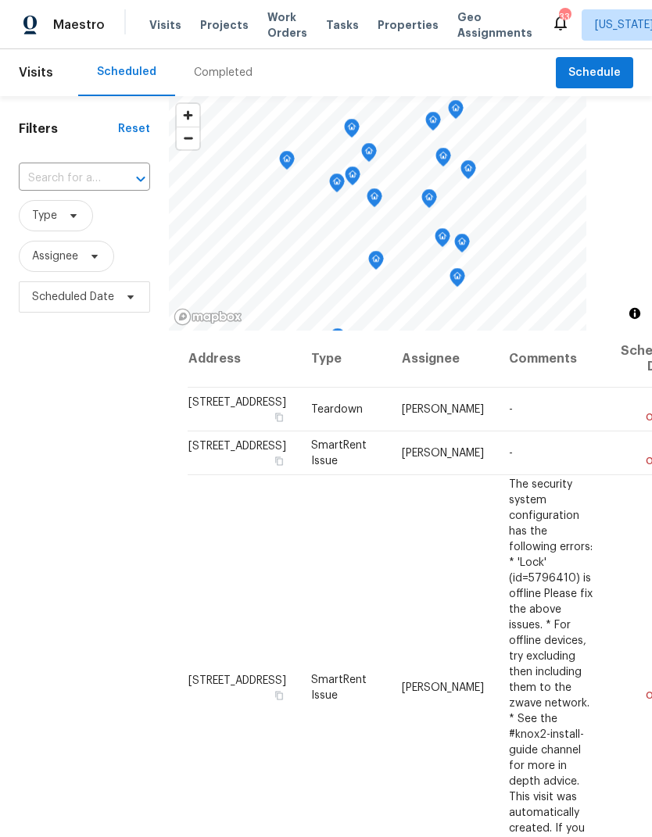
click at [225, 30] on span "Projects" at bounding box center [224, 25] width 48 height 16
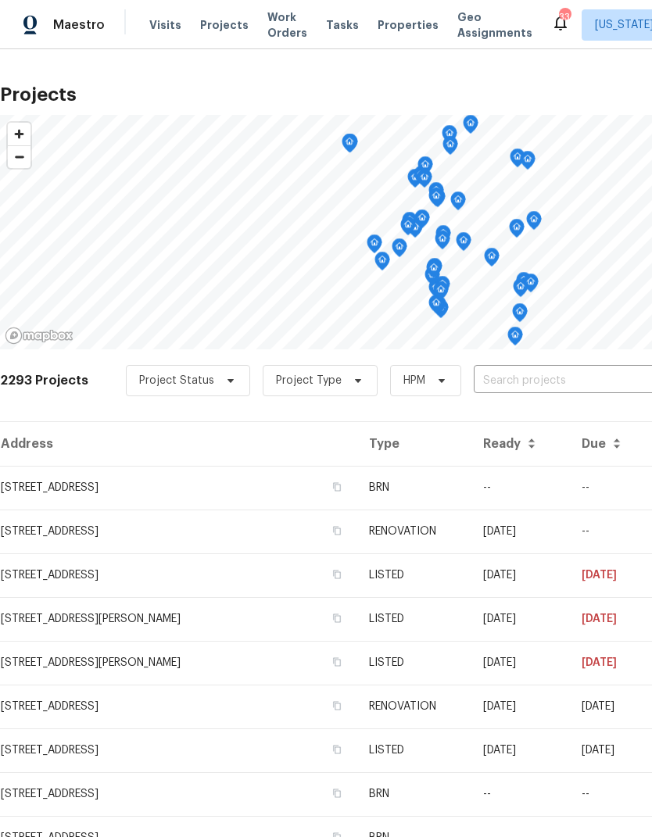
click at [550, 372] on input "text" at bounding box center [563, 381] width 179 height 24
type input "red"
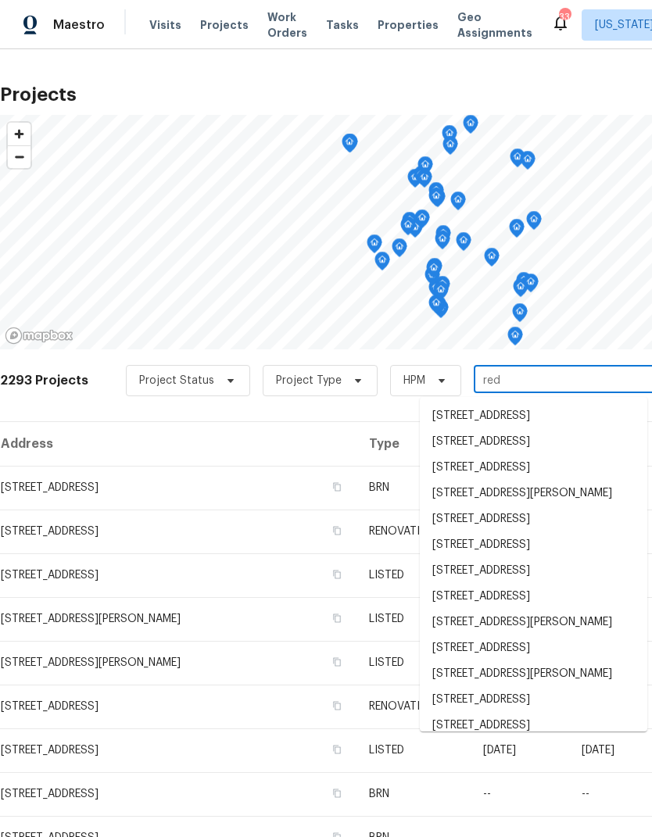
click at [509, 414] on li "4649 Red Admiral Way, Fairfax, VA 22033" at bounding box center [534, 416] width 228 height 26
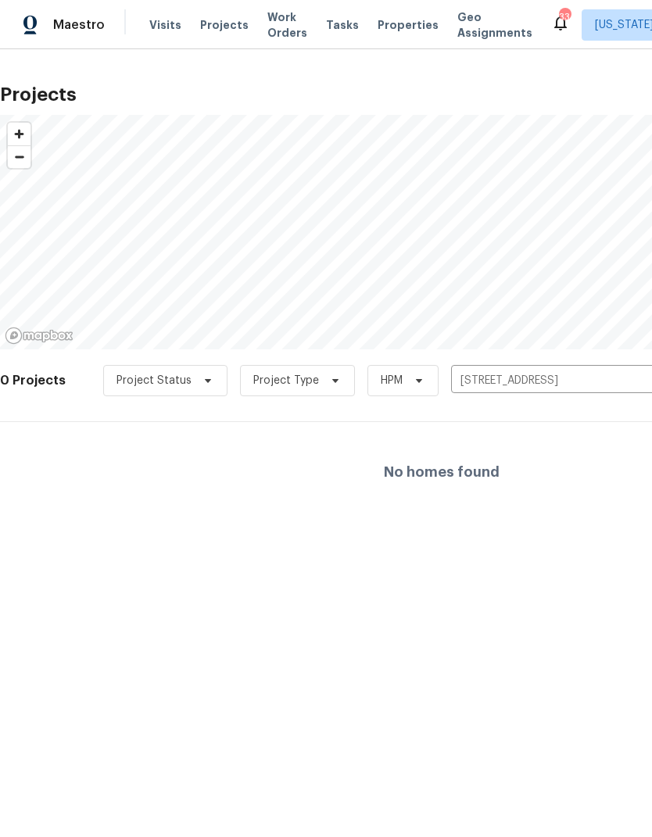
click at [553, 378] on input "4649 Red Admiral Way, Fairfax, VA 22033" at bounding box center [540, 381] width 179 height 24
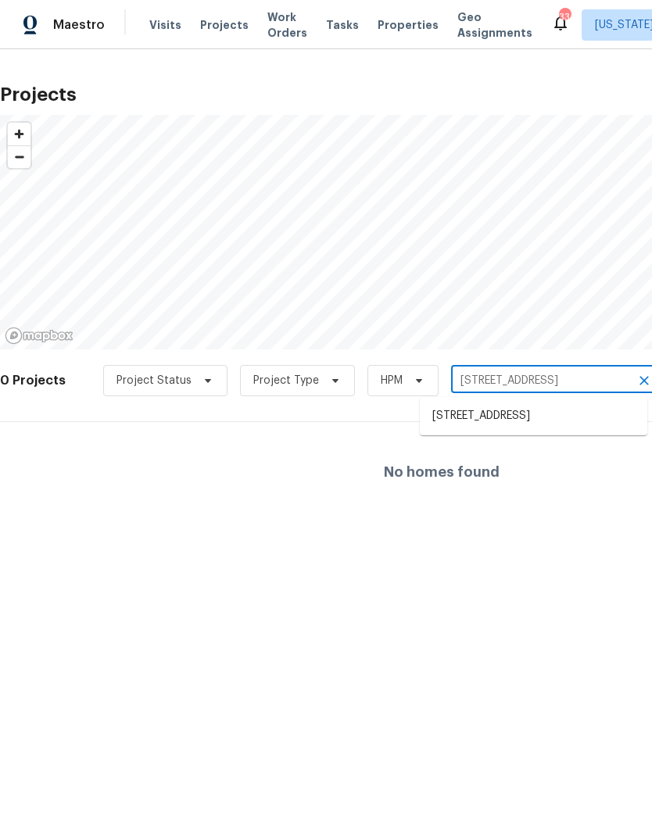
click at [548, 370] on input "4649 Red Admiral Way, Fairfax, VA 22033" at bounding box center [540, 381] width 179 height 24
type input "red ad"
click at [504, 455] on li "4675 Red Admiral Way # 149, Fairfax, VA 22033" at bounding box center [534, 442] width 228 height 26
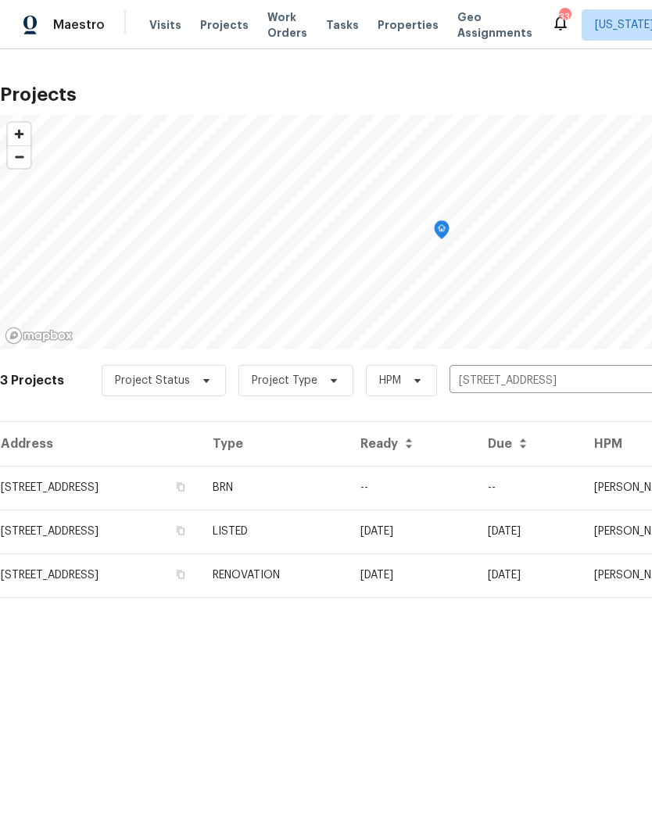
click at [145, 481] on td "4675 Red Admiral Way # 149, Fairfax, VA 22033" at bounding box center [100, 488] width 200 height 44
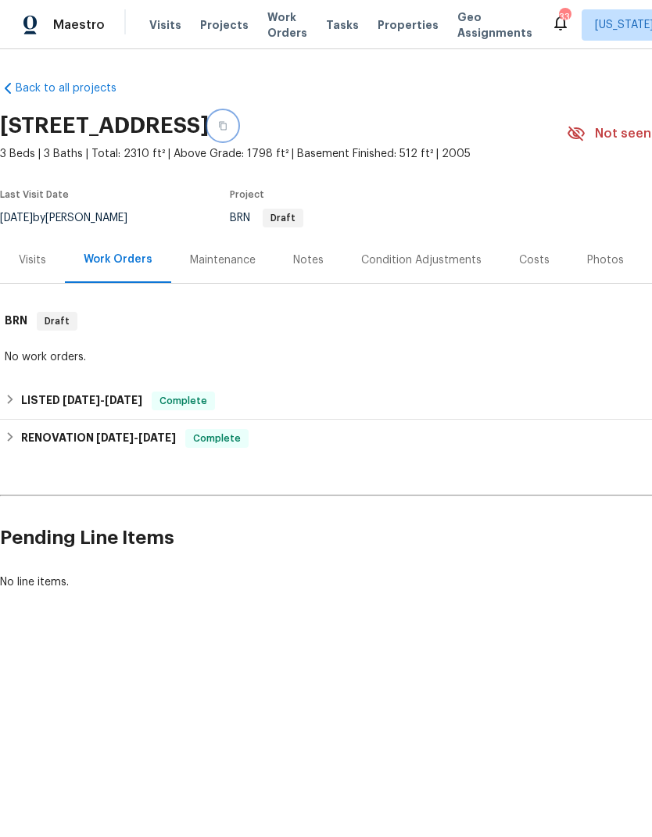
click at [237, 133] on button "button" at bounding box center [223, 126] width 28 height 28
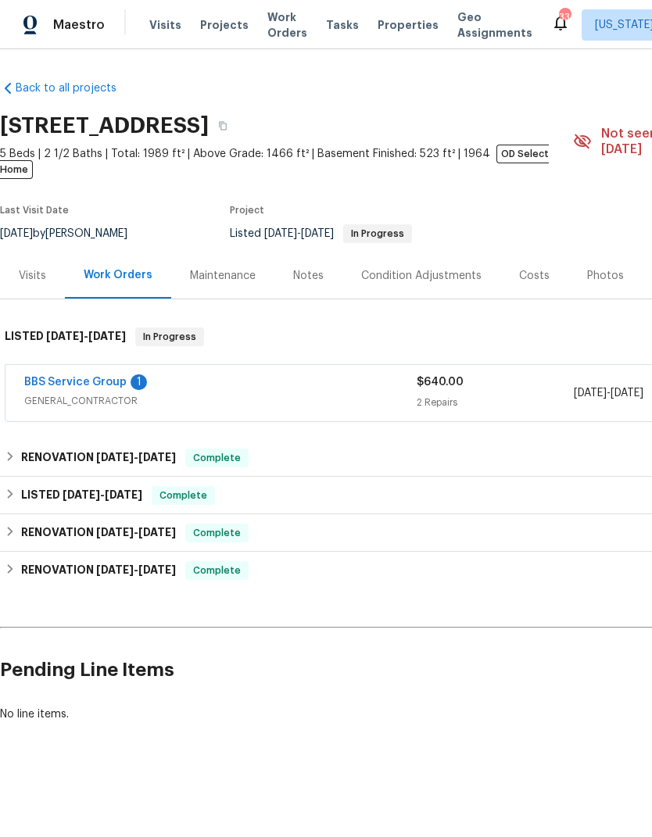
click at [105, 377] on link "BBS Service Group" at bounding box center [75, 382] width 102 height 11
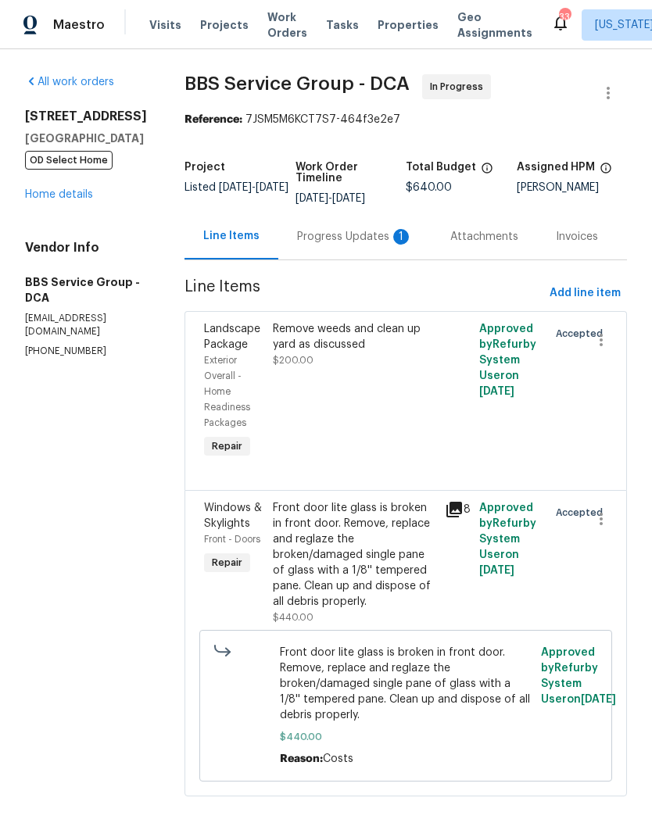
click at [338, 232] on div "Progress Updates 1" at bounding box center [355, 237] width 116 height 16
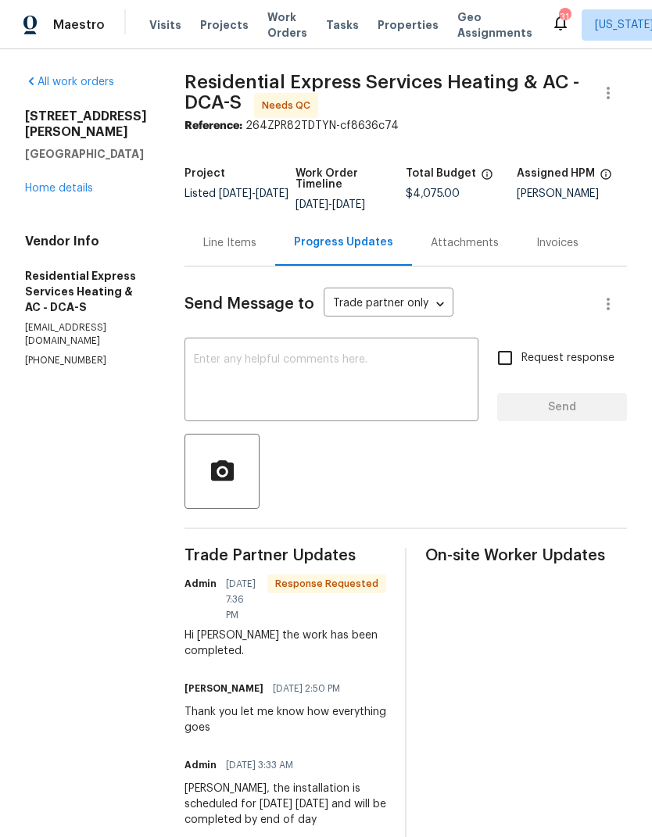
click at [78, 184] on link "Home details" at bounding box center [59, 188] width 68 height 11
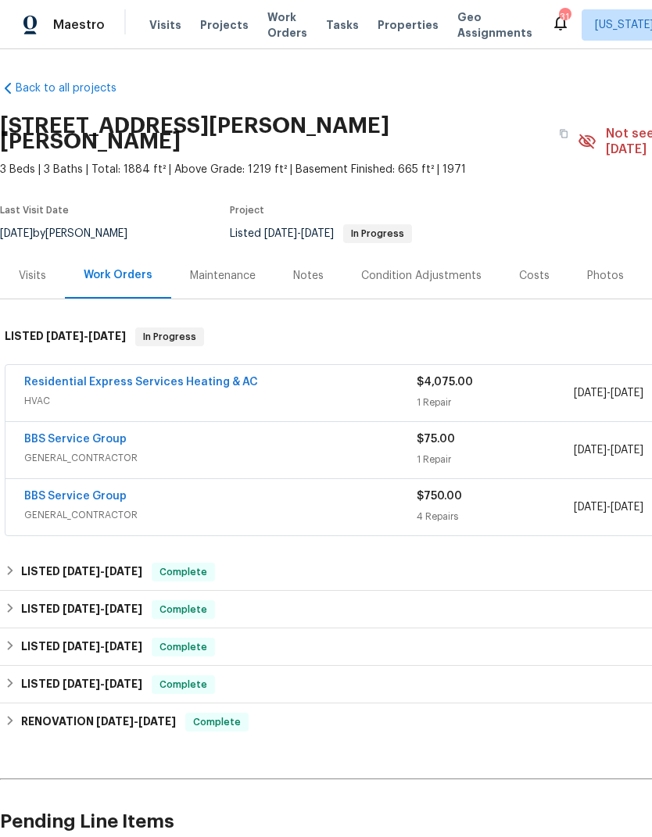
click at [178, 377] on link "Residential Express Services Heating & AC" at bounding box center [141, 382] width 234 height 11
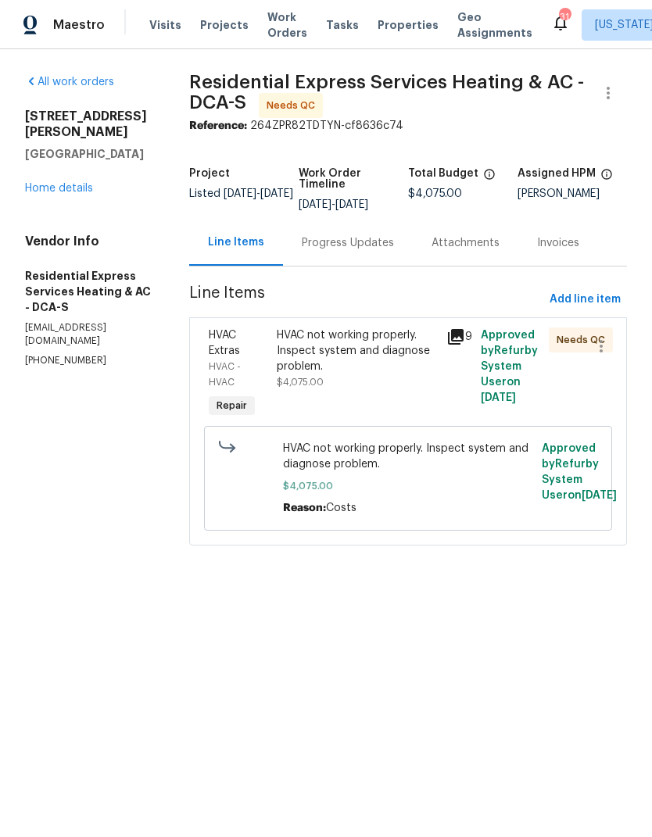
click at [340, 357] on div "HVAC not working properly. Inspect system and diagnose problem." at bounding box center [357, 351] width 161 height 47
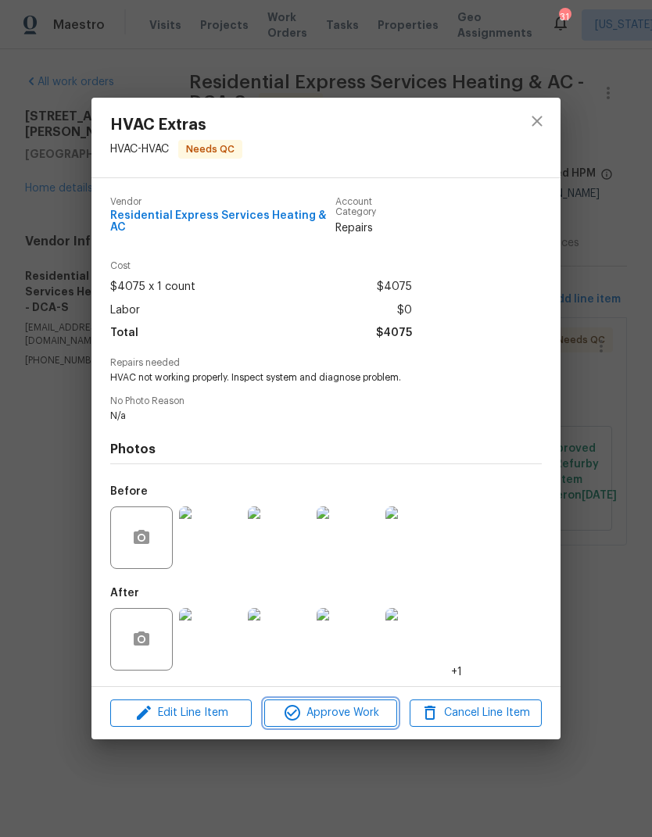
click at [331, 700] on button "Approve Work" at bounding box center [330, 713] width 132 height 27
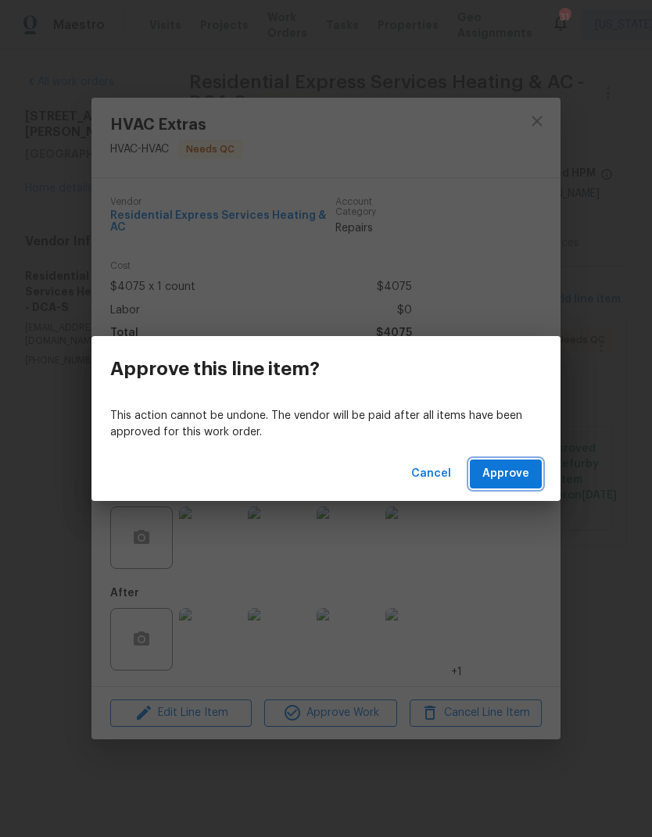
click at [532, 463] on button "Approve" at bounding box center [506, 474] width 72 height 29
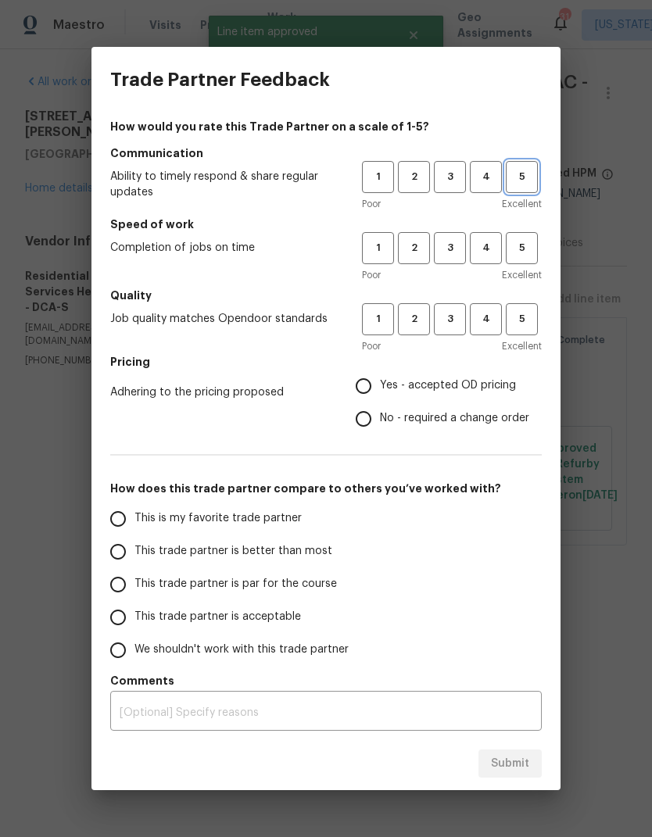
click at [514, 185] on span "5" at bounding box center [521, 177] width 29 height 18
click at [522, 263] on button "5" at bounding box center [522, 248] width 32 height 32
click at [525, 318] on span "5" at bounding box center [521, 319] width 29 height 18
click at [353, 379] on input "Yes - accepted OD pricing" at bounding box center [363, 386] width 33 height 33
radio input "true"
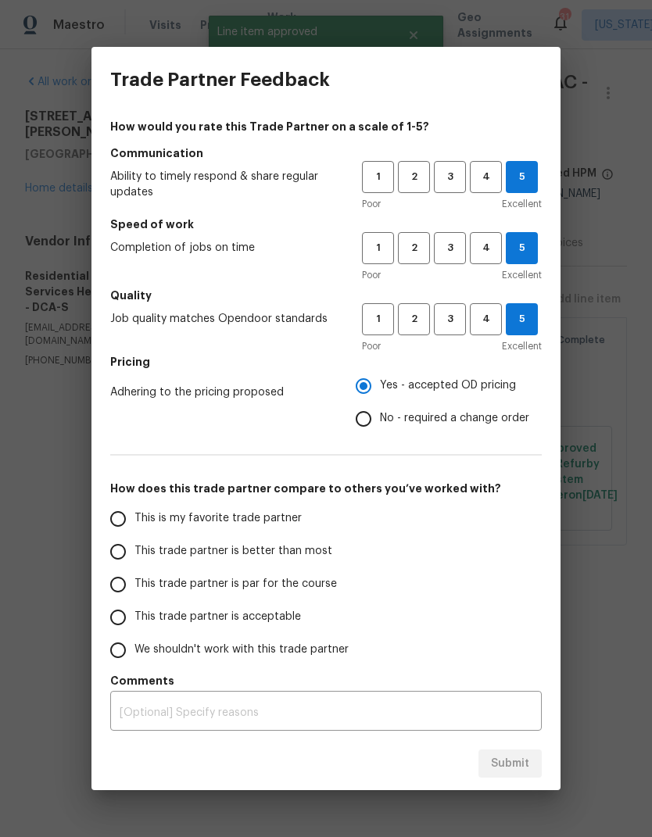
click at [133, 545] on input "This trade partner is better than most" at bounding box center [118, 552] width 33 height 33
click at [511, 758] on span "Submit" at bounding box center [510, 765] width 38 height 20
radio input "true"
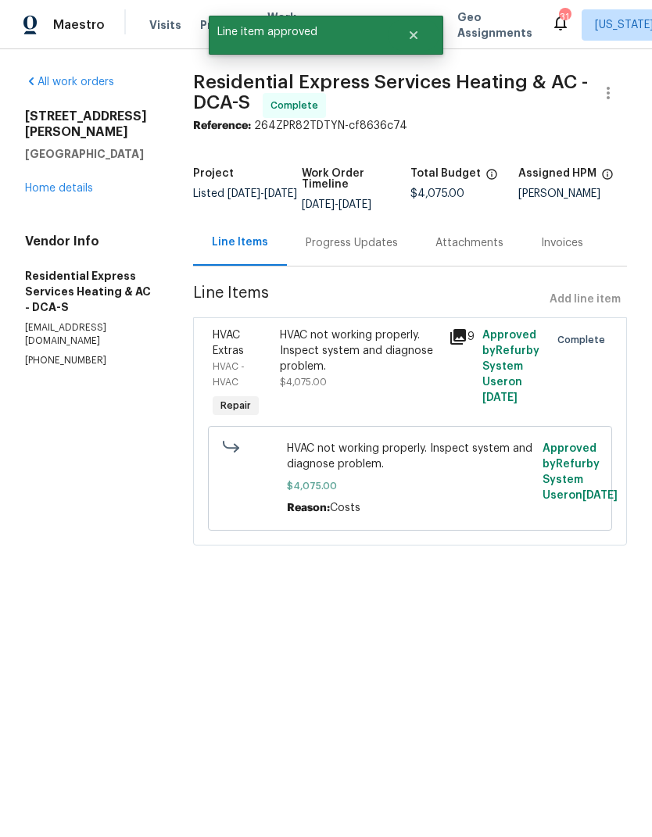
radio input "false"
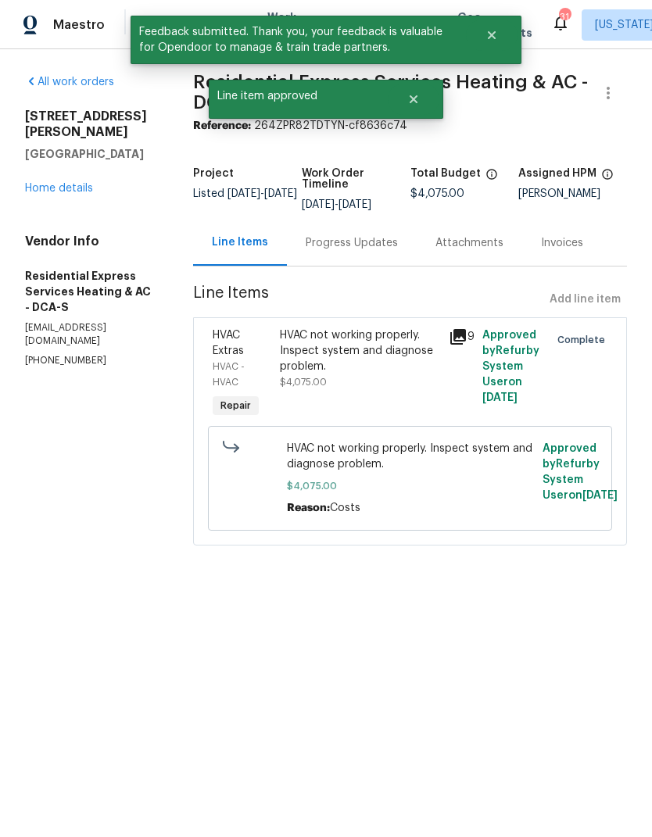
click at [77, 160] on div "12511 Calvert Hills Dr Beltsville, MD 20705 Home details" at bounding box center [90, 153] width 131 height 88
click at [79, 183] on link "Home details" at bounding box center [59, 188] width 68 height 11
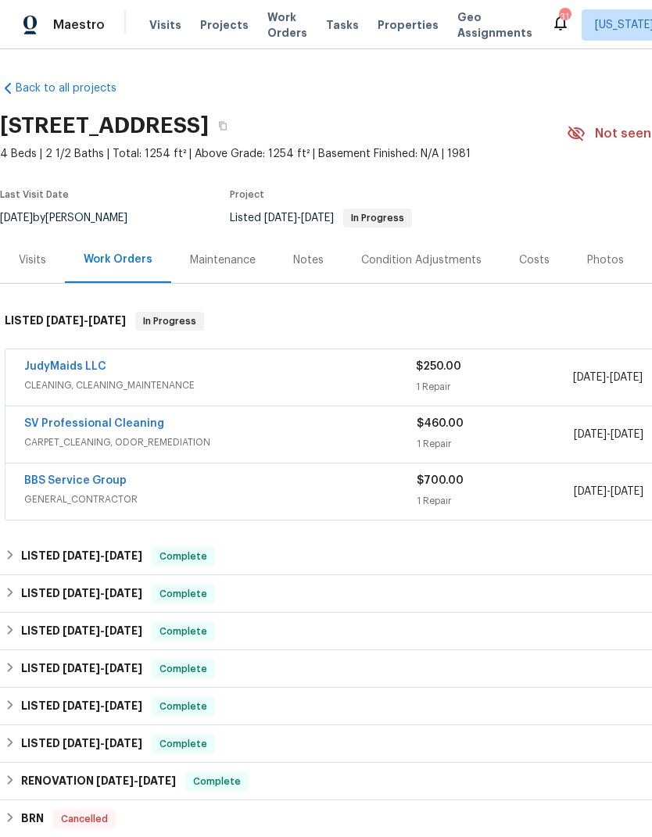
scroll to position [0, -1]
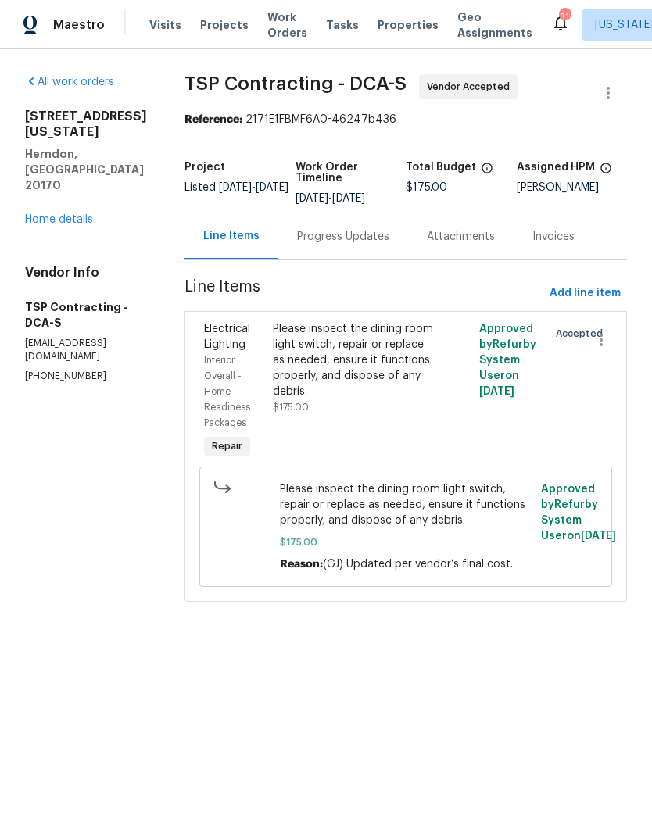
click at [92, 214] on link "Home details" at bounding box center [59, 219] width 68 height 11
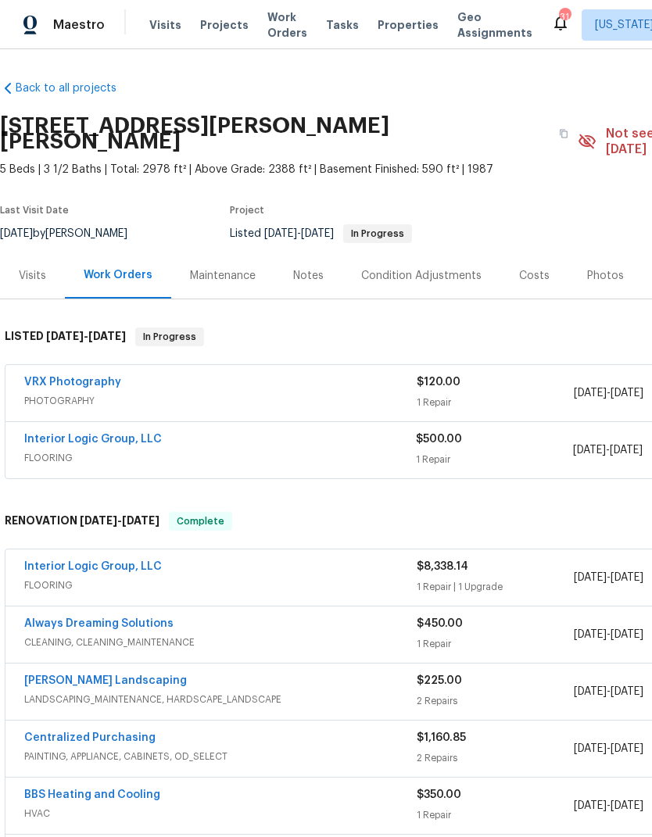
click at [114, 561] on link "Interior Logic Group, LLC" at bounding box center [93, 566] width 138 height 11
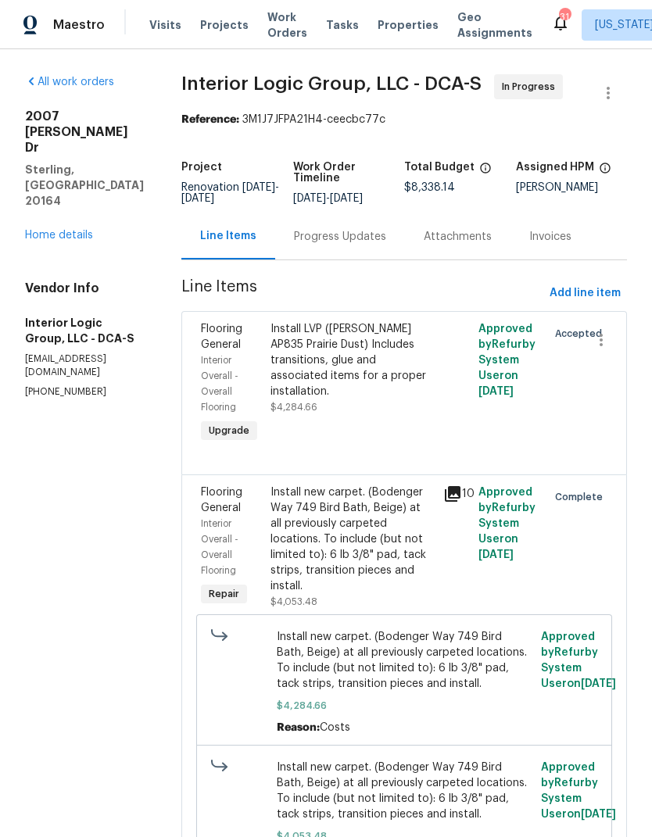
click at [370, 245] on div "Progress Updates" at bounding box center [340, 237] width 92 height 16
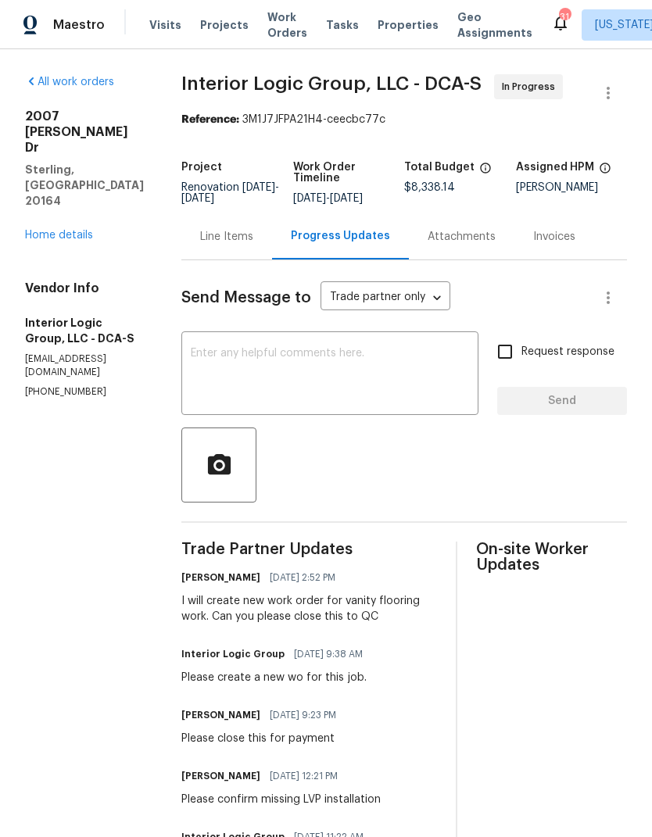
click at [366, 403] on textarea at bounding box center [330, 375] width 278 height 55
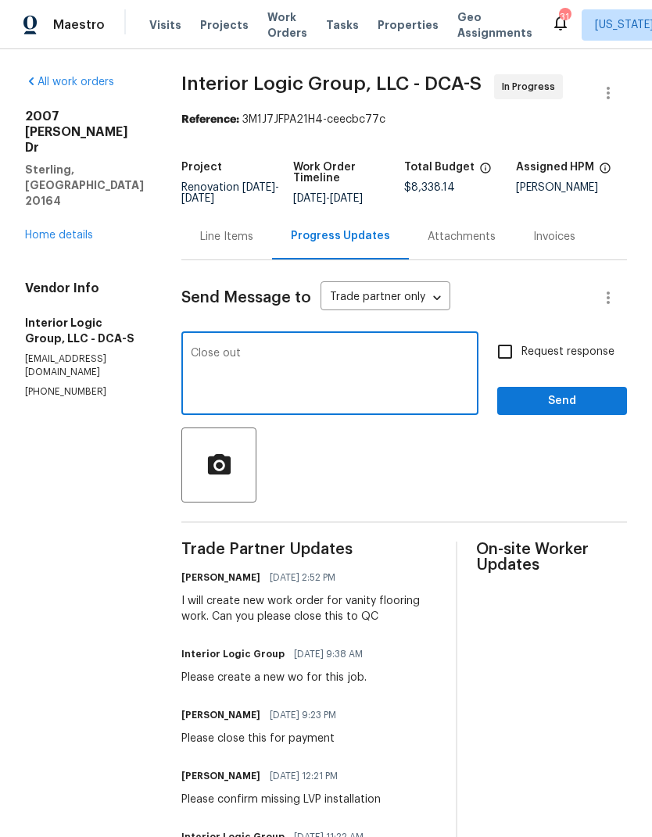
type textarea "Close out"
click at [504, 368] on input "Request response" at bounding box center [505, 351] width 33 height 33
checkbox input "true"
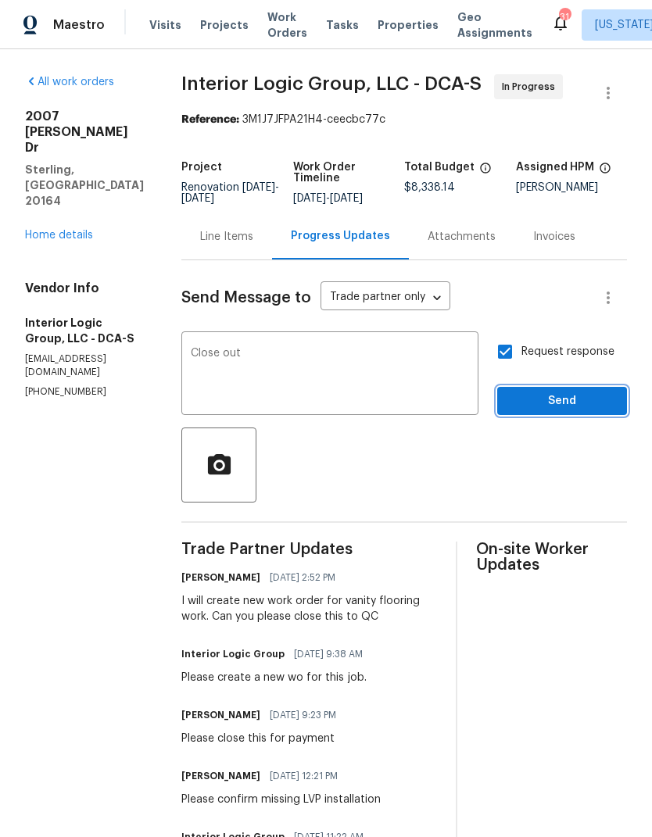
click at [580, 416] on button "Send" at bounding box center [562, 401] width 130 height 29
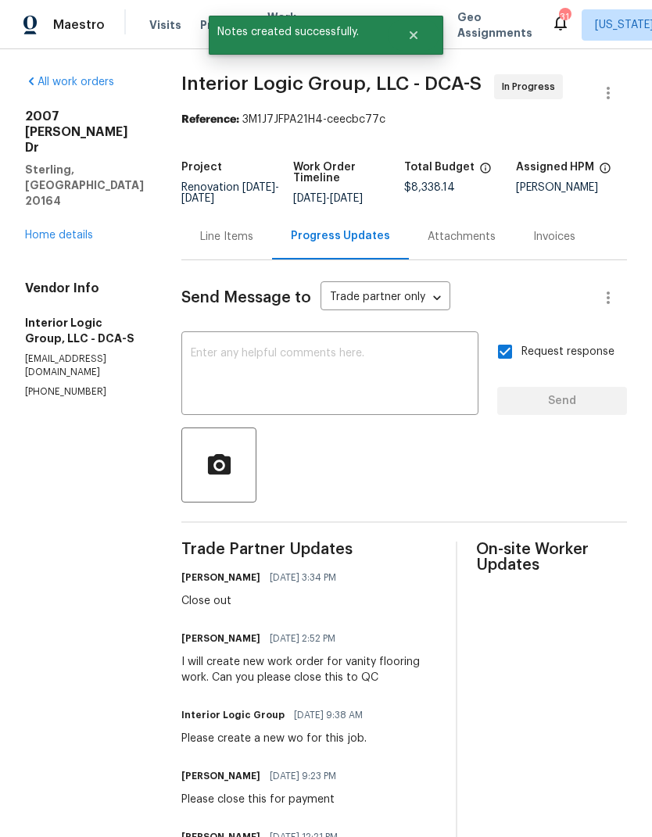
click at [82, 230] on link "Home details" at bounding box center [59, 235] width 68 height 11
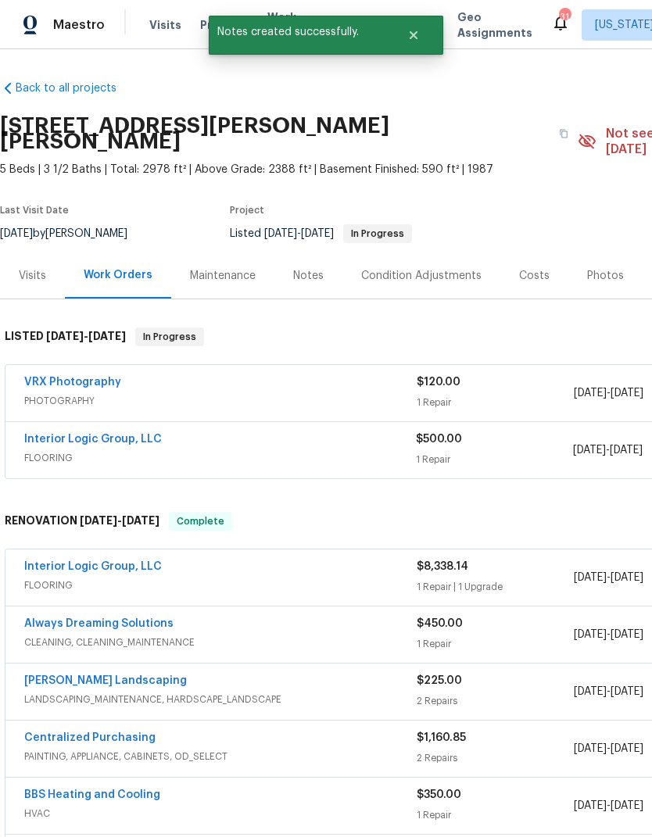
click at [82, 377] on link "VRX Photography" at bounding box center [72, 382] width 97 height 11
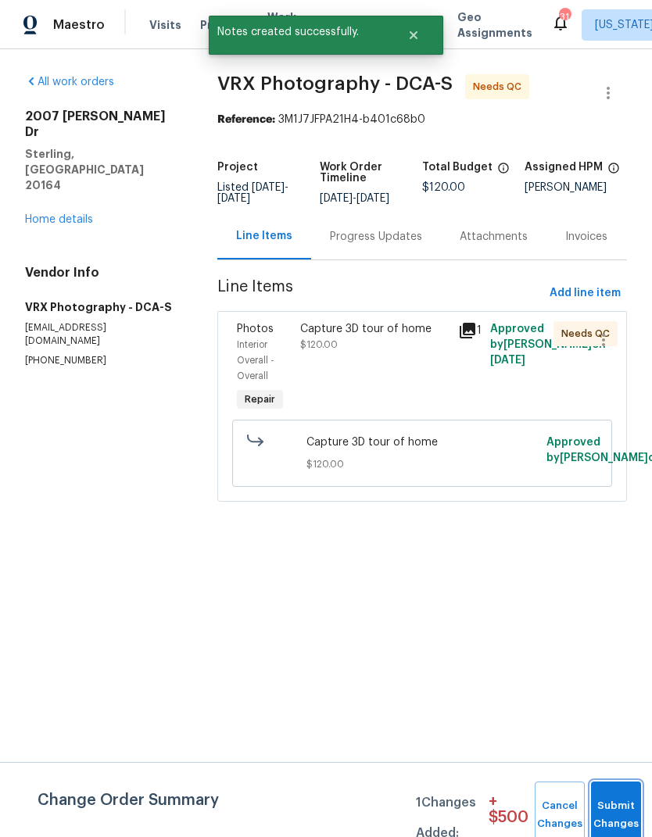
click at [612, 802] on button "Submit Changes" at bounding box center [616, 815] width 50 height 67
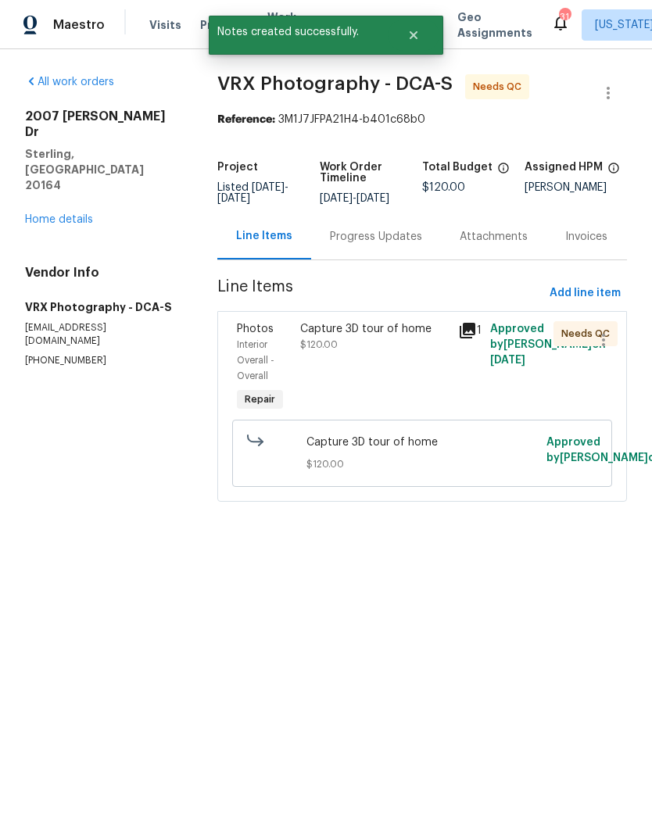
click at [362, 336] on div "Capture 3D tour of home" at bounding box center [374, 329] width 149 height 16
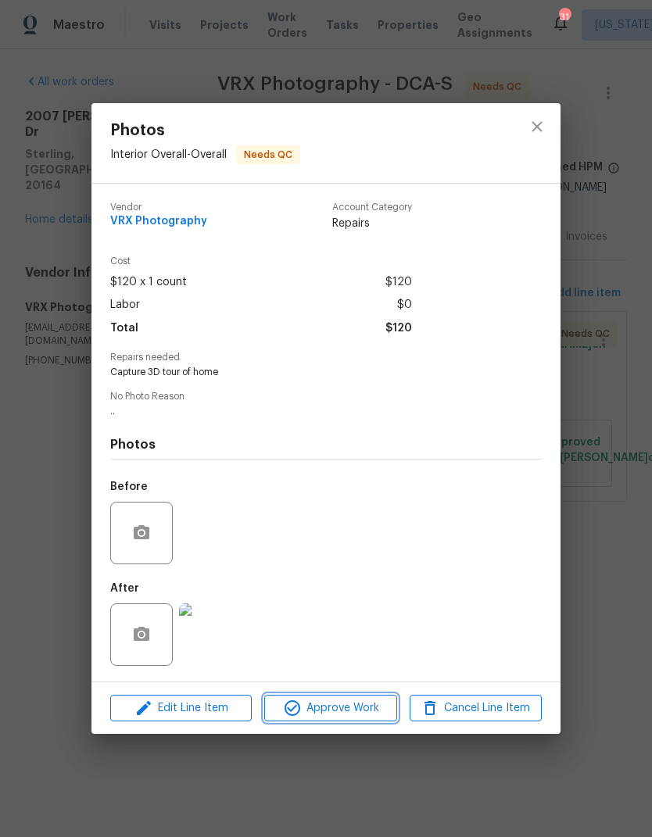
click at [340, 715] on span "Approve Work" at bounding box center [330, 709] width 123 height 20
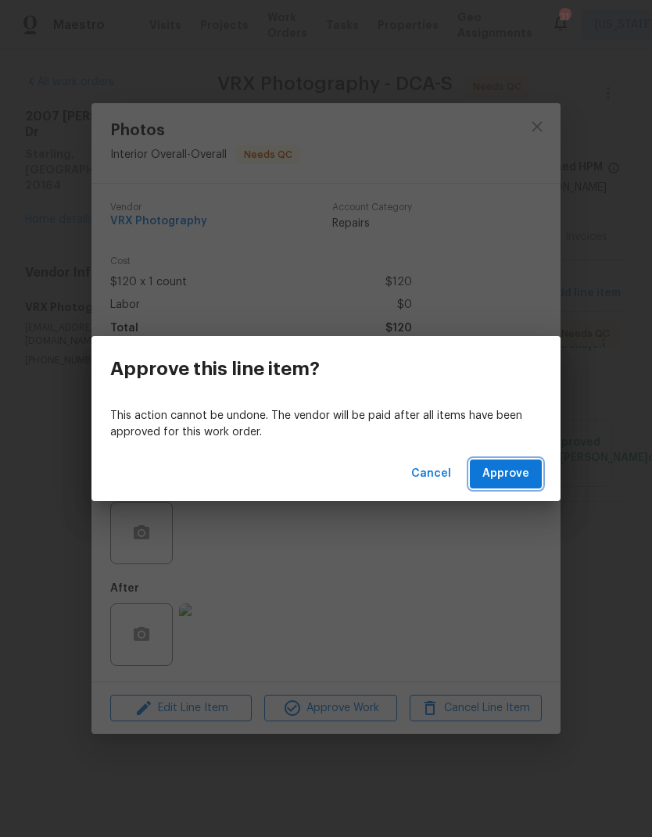
click at [536, 471] on button "Approve" at bounding box center [506, 474] width 72 height 29
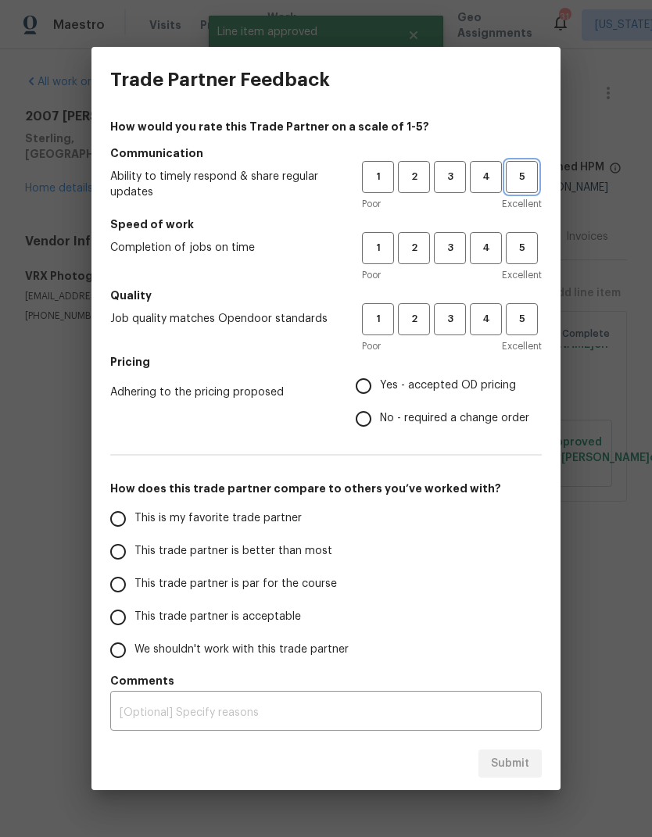
click at [518, 174] on span "5" at bounding box center [521, 177] width 29 height 18
click at [532, 254] on span "5" at bounding box center [521, 248] width 29 height 18
click at [537, 322] on button "5" at bounding box center [522, 319] width 32 height 32
click at [372, 379] on input "Yes - accepted OD pricing" at bounding box center [363, 386] width 33 height 33
radio input "true"
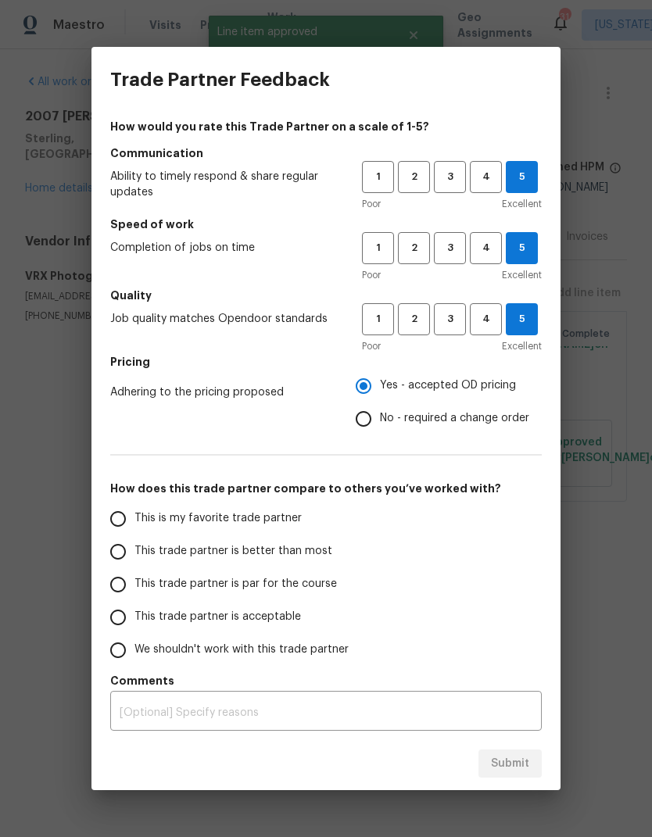
click at [130, 545] on input "This trade partner is better than most" at bounding box center [118, 552] width 33 height 33
click at [526, 751] on button "Submit" at bounding box center [510, 764] width 63 height 29
radio input "true"
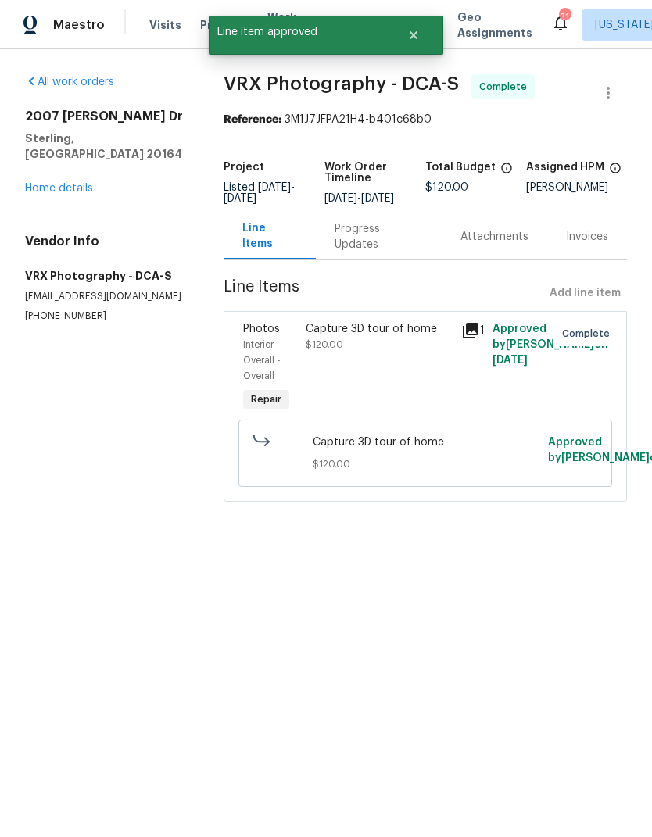
radio input "false"
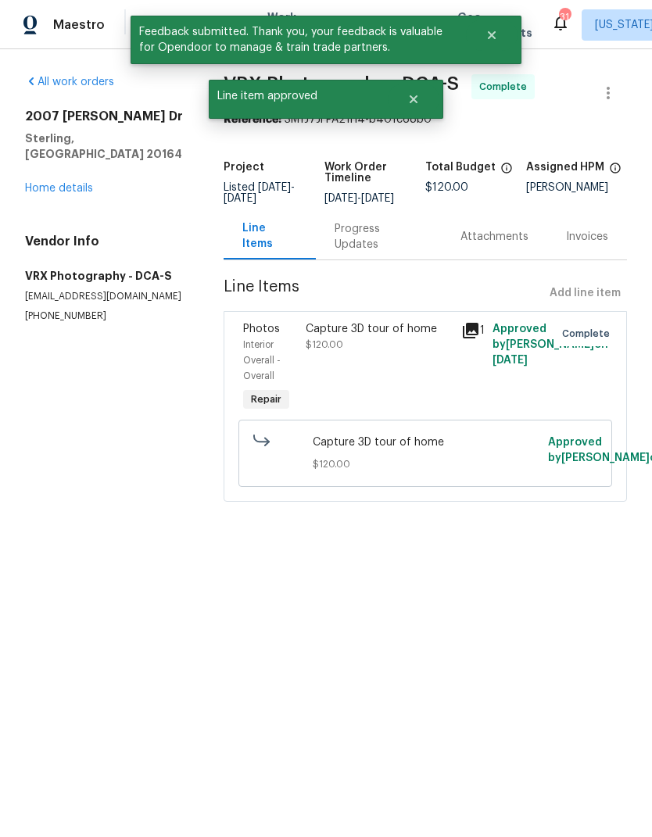
click at [90, 183] on link "Home details" at bounding box center [59, 188] width 68 height 11
